Goal: Information Seeking & Learning: Find specific page/section

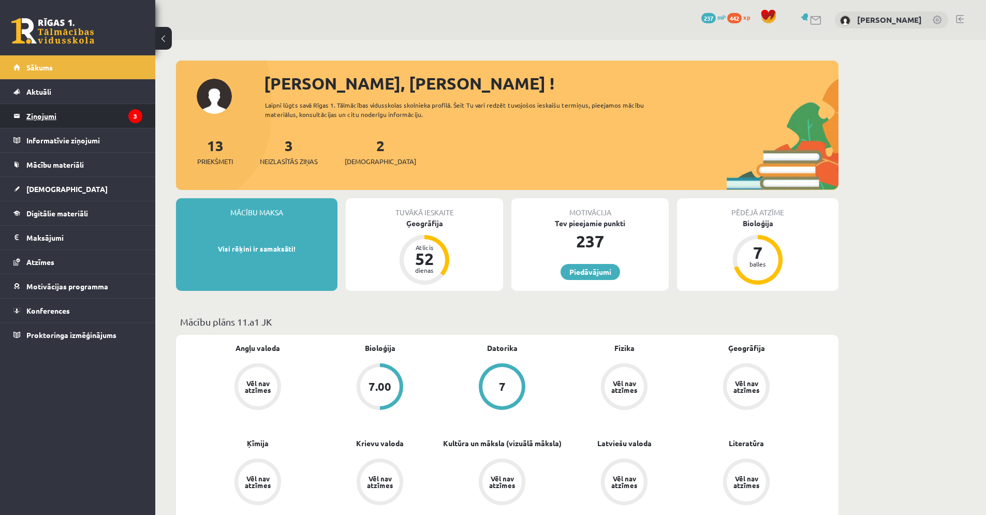
click at [87, 112] on legend "Ziņojumi 3" at bounding box center [84, 116] width 116 height 24
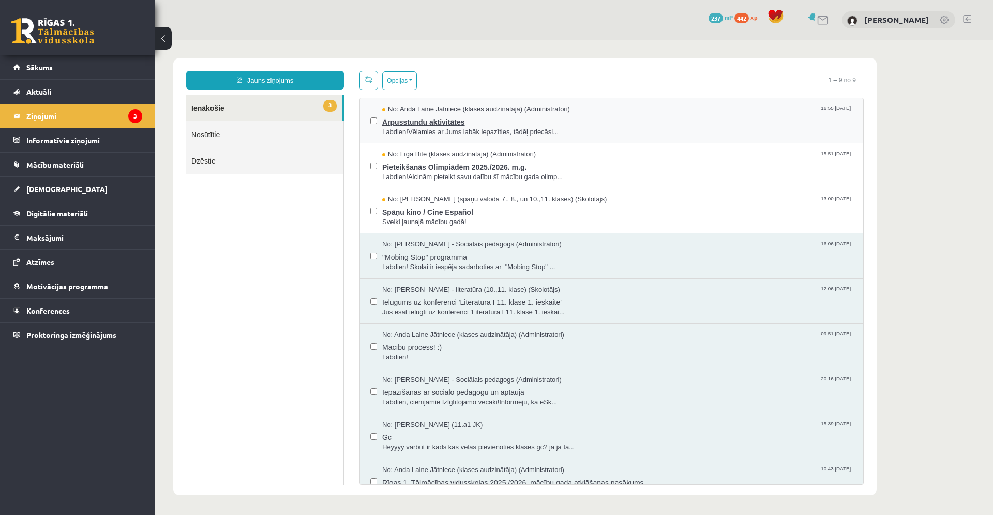
click at [474, 131] on span "Labdien!Vēlamies ar Jums labāk iepazīties, tādēļ priecāsi..." at bounding box center [617, 132] width 471 height 10
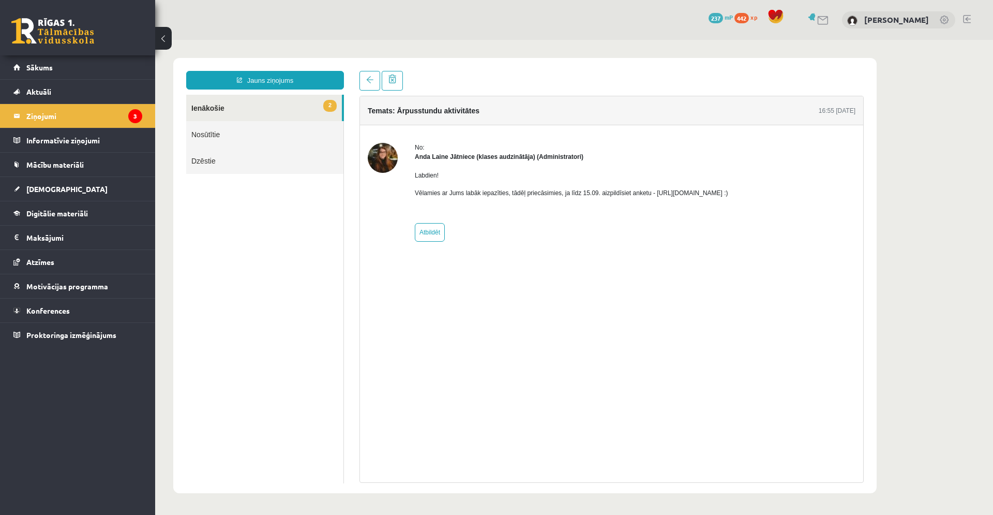
drag, startPoint x: 670, startPoint y: 191, endPoint x: 788, endPoint y: 193, distance: 118.5
click at [729, 193] on p "Vēlamies ar Jums labāk iepazīties, tādēļ priecāsimies, ja līdz 15.09. aizpildīs…" at bounding box center [572, 192] width 314 height 9
copy p "[URL][DOMAIN_NAME]"
click at [376, 75] on link at bounding box center [370, 81] width 21 height 20
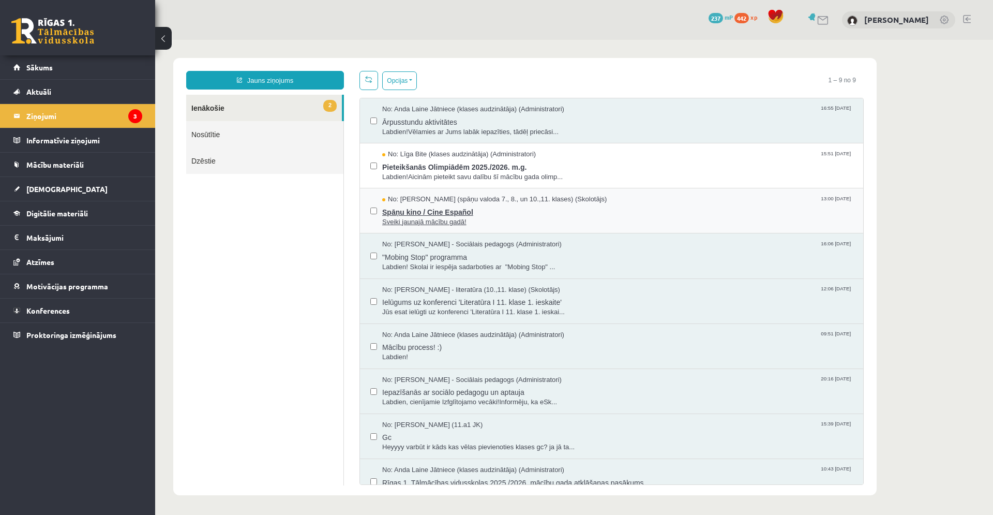
click at [436, 214] on span "Spāņu kino / Cine Español" at bounding box center [617, 210] width 471 height 13
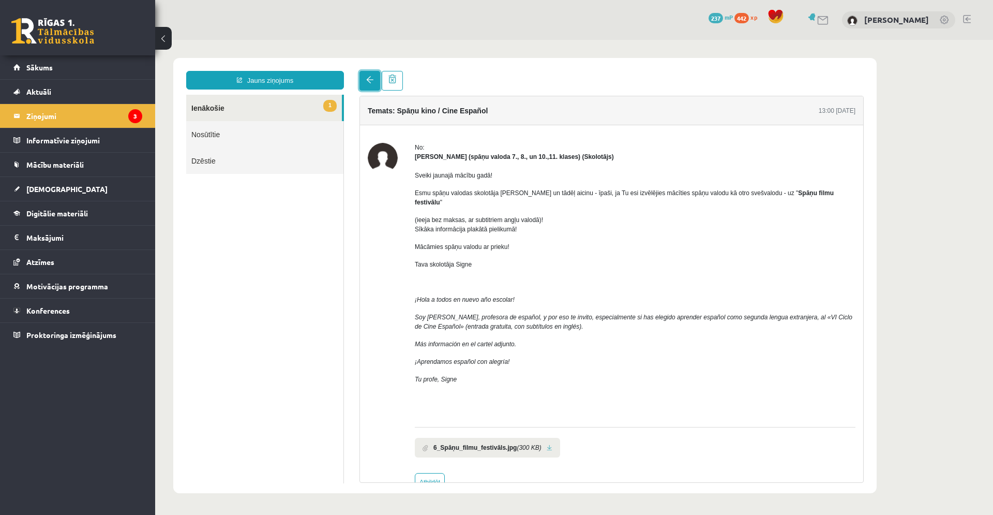
click at [369, 85] on link at bounding box center [370, 81] width 21 height 20
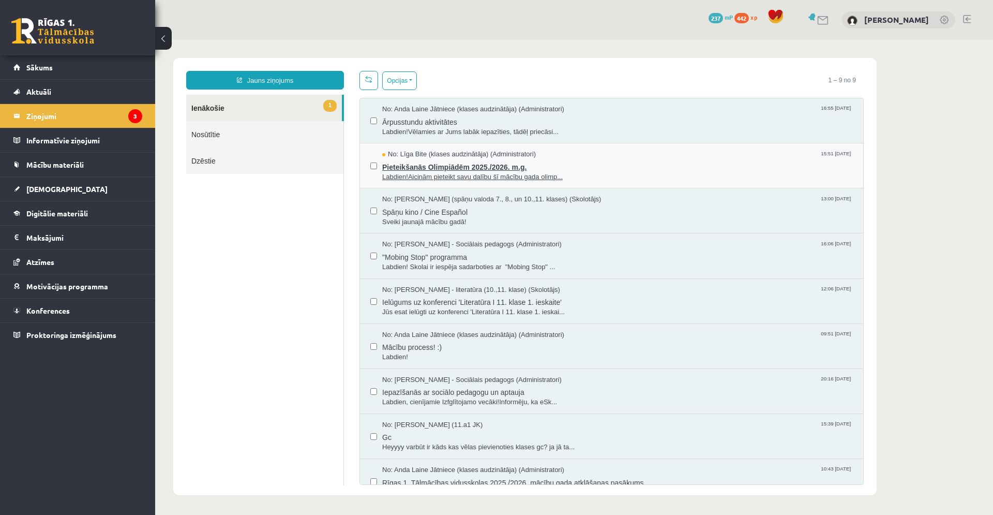
click at [433, 168] on span "Pieteikšanās Olimpiādēm 2025./2026. m.g." at bounding box center [617, 165] width 471 height 13
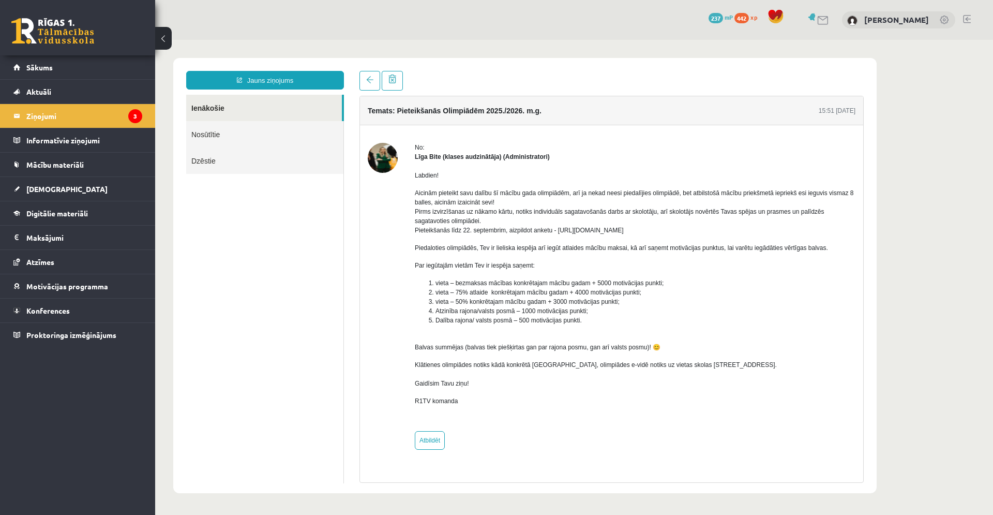
drag, startPoint x: 681, startPoint y: 232, endPoint x: 568, endPoint y: 233, distance: 113.3
click at [568, 233] on p "Aicinām pieteikt savu dalību šī mācību gada olimpiādēm, arī ja nekad neesi pied…" at bounding box center [635, 211] width 441 height 47
copy p "[URL][DOMAIN_NAME]"
click at [135, 120] on icon "3" at bounding box center [135, 116] width 14 height 14
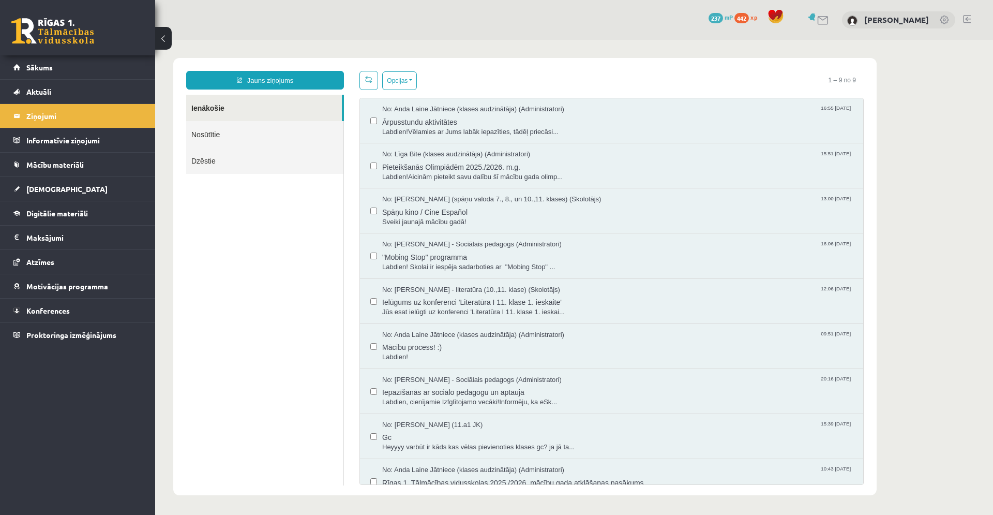
click at [32, 22] on link at bounding box center [52, 31] width 83 height 26
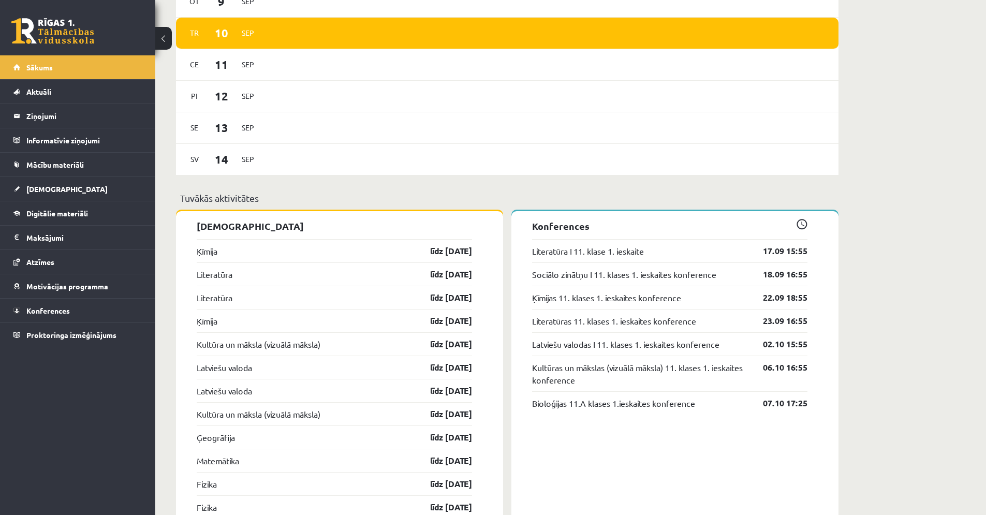
scroll to position [759, 0]
